Goal: Transaction & Acquisition: Purchase product/service

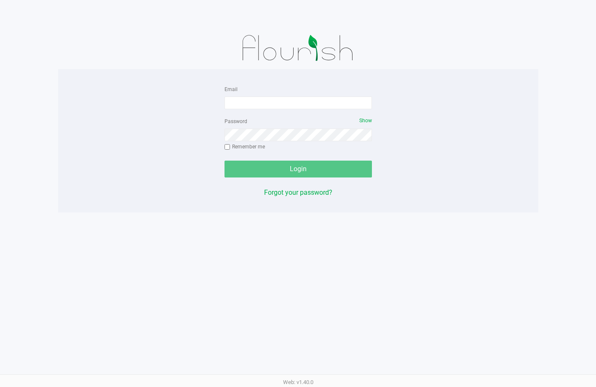
click at [334, 61] on img at bounding box center [297, 48] width 131 height 42
click at [335, 110] on form "Email Password Show Remember me Login" at bounding box center [297, 130] width 147 height 93
click at [333, 107] on input "Email" at bounding box center [297, 102] width 147 height 13
type input "[EMAIL_ADDRESS][DOMAIN_NAME]"
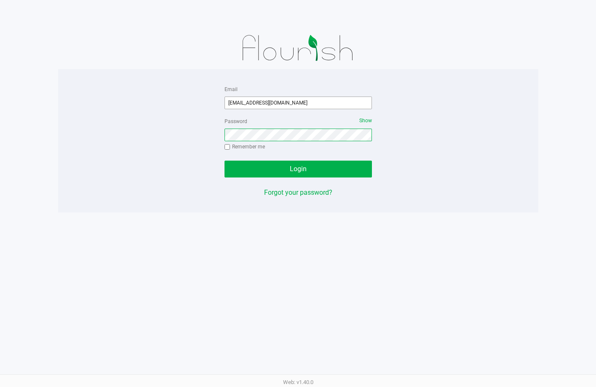
click at [224, 160] on button "Login" at bounding box center [297, 168] width 147 height 17
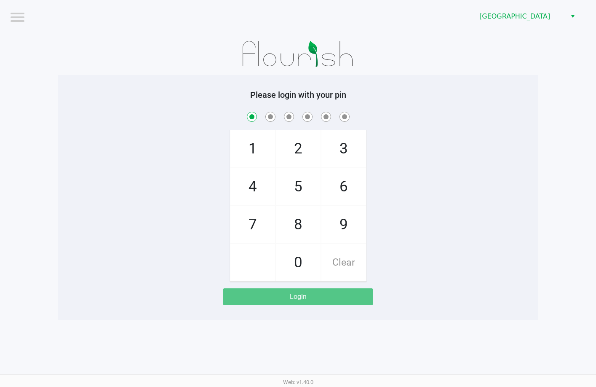
checkbox input "true"
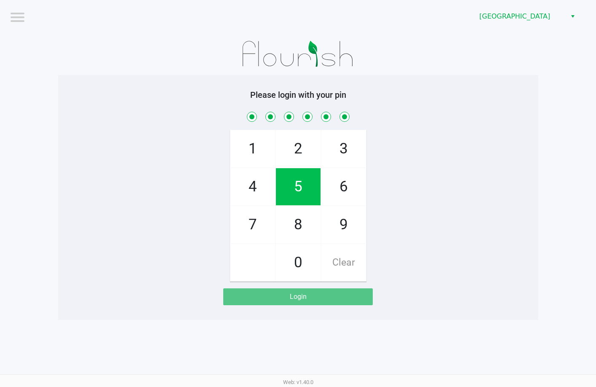
checkbox input "true"
checkbox input "false"
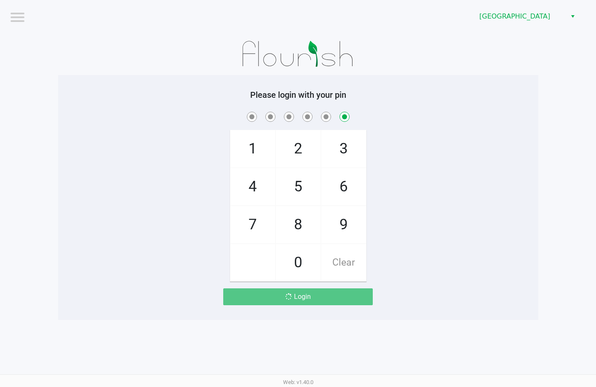
checkbox input "false"
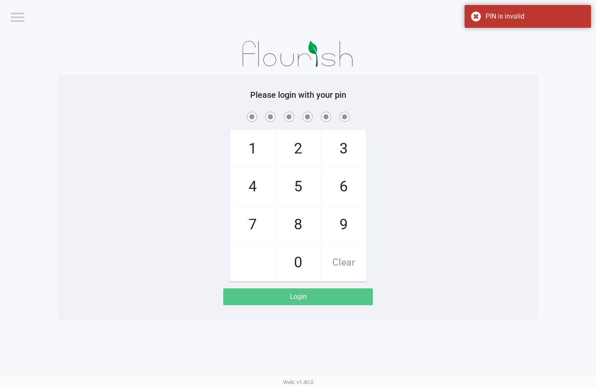
checkbox input "true"
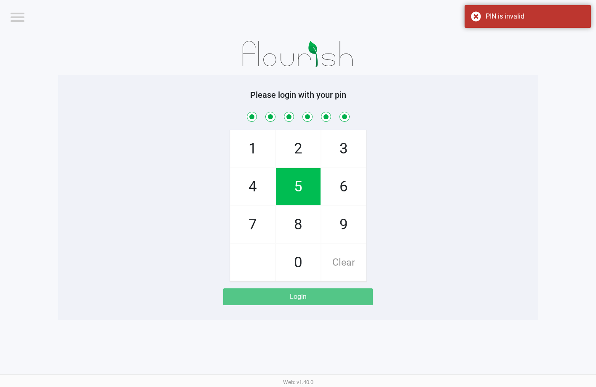
checkbox input "true"
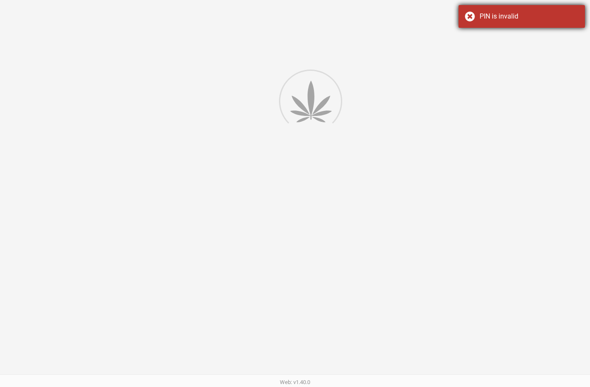
click at [476, 16] on div "PIN is invalid" at bounding box center [521, 16] width 126 height 23
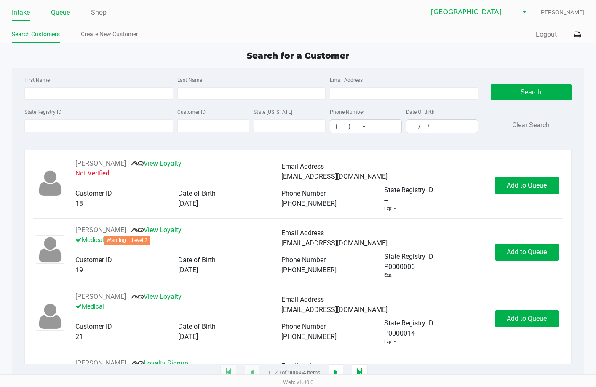
click at [54, 9] on link "Queue" at bounding box center [60, 13] width 19 height 12
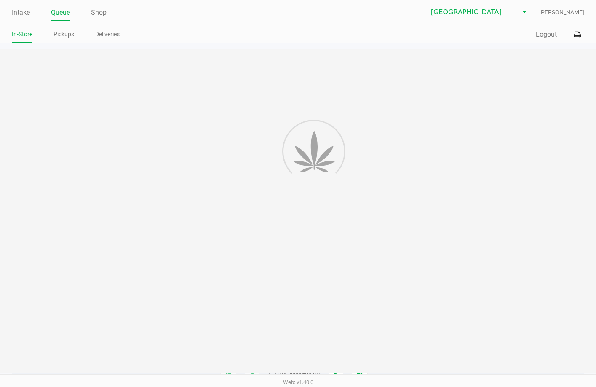
click at [64, 25] on div "Intake Queue Shop Lakeland WC [PERSON_NAME] In-Store Pickups Deliveries Quick S…" at bounding box center [298, 21] width 596 height 43
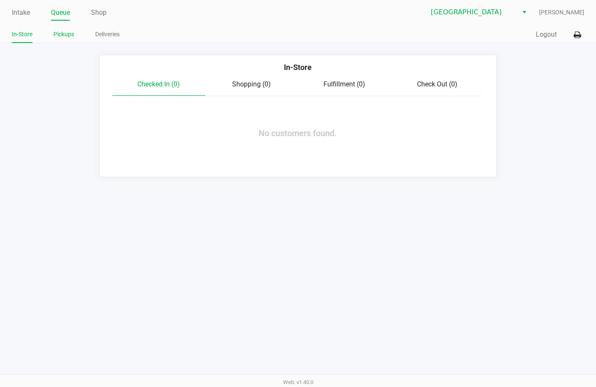
click at [64, 28] on li "Pickups" at bounding box center [63, 35] width 21 height 15
click at [66, 36] on link "Pickups" at bounding box center [63, 34] width 21 height 11
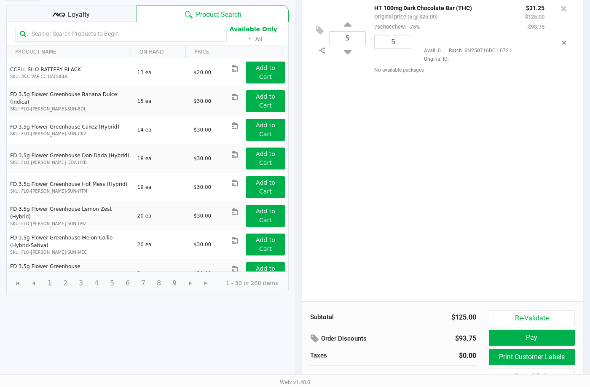
scroll to position [86, 0]
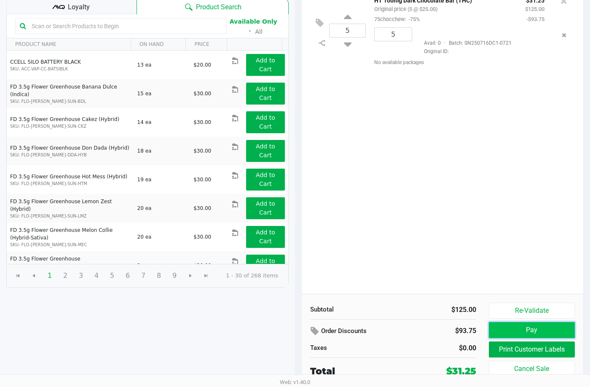
click at [514, 326] on button "Pay" at bounding box center [532, 330] width 86 height 16
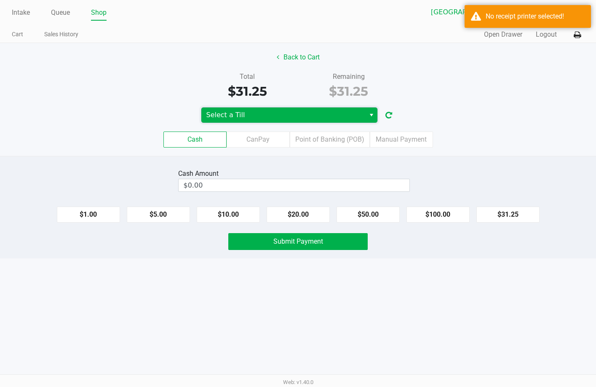
click at [300, 118] on span "Select a Till" at bounding box center [283, 115] width 154 height 10
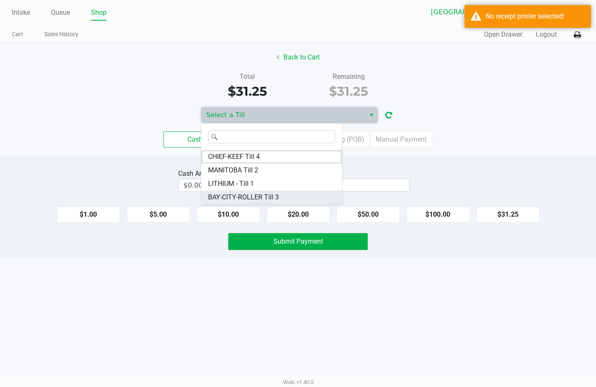
click at [243, 193] on span "BAY-CITY-ROLLER Till 3" at bounding box center [243, 197] width 71 height 10
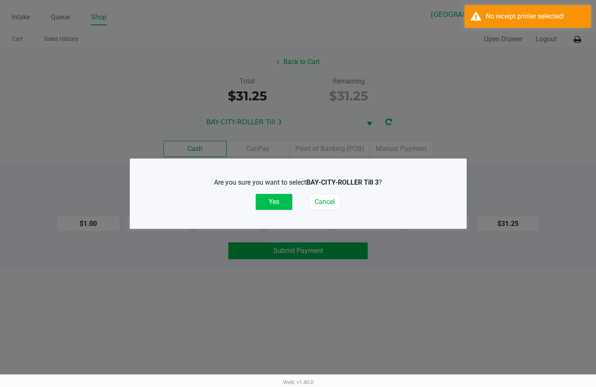
click at [267, 194] on button "Yes" at bounding box center [274, 202] width 37 height 16
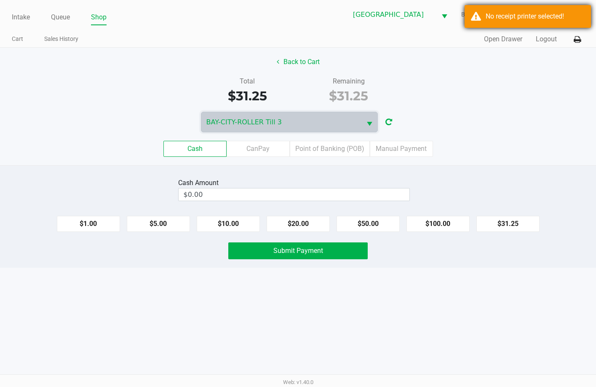
click at [500, 20] on div "No receipt printer selected!" at bounding box center [535, 16] width 99 height 10
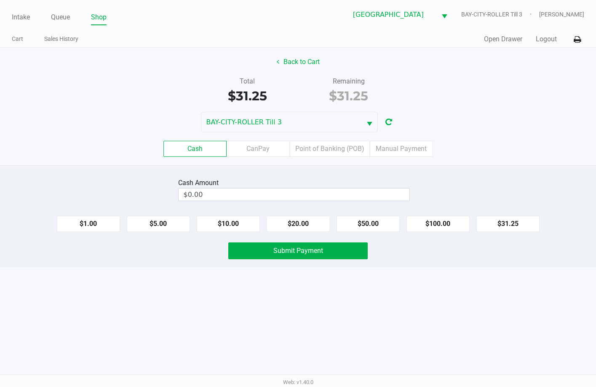
click at [557, 40] on div "Quick Sale Open Drawer Logout" at bounding box center [441, 40] width 286 height 16
click at [553, 40] on div "Quick Sale Open Drawer Logout" at bounding box center [441, 40] width 286 height 16
click at [553, 40] on button "Logout" at bounding box center [546, 39] width 21 height 10
